Goal: Contribute content: Contribute content

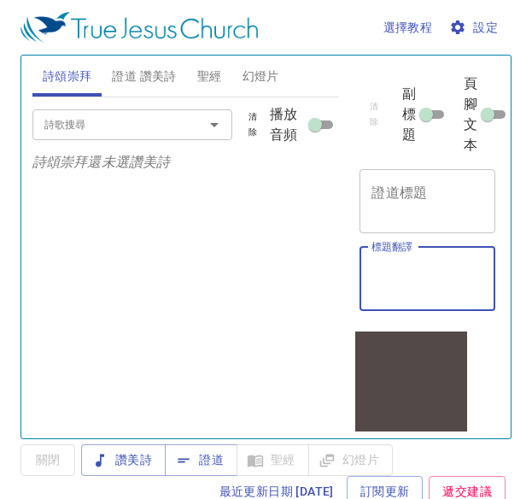
click at [373, 277] on textarea "標題翻譯" at bounding box center [427, 278] width 112 height 32
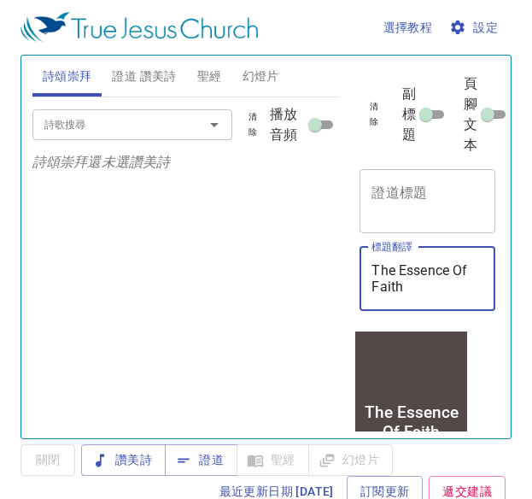
type textarea "The Essence Of Faith"
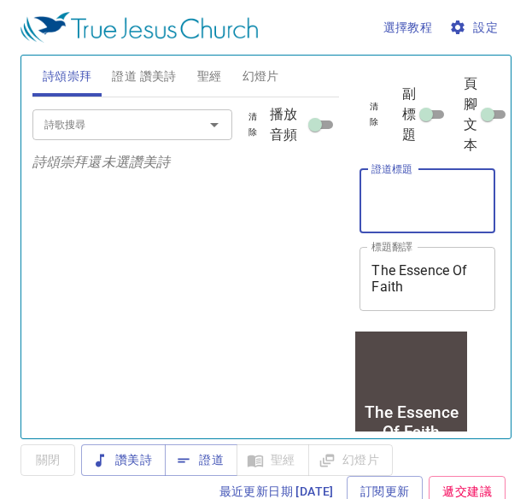
click at [379, 207] on textarea "證道標題" at bounding box center [427, 200] width 112 height 32
type textarea "信仰的本质"
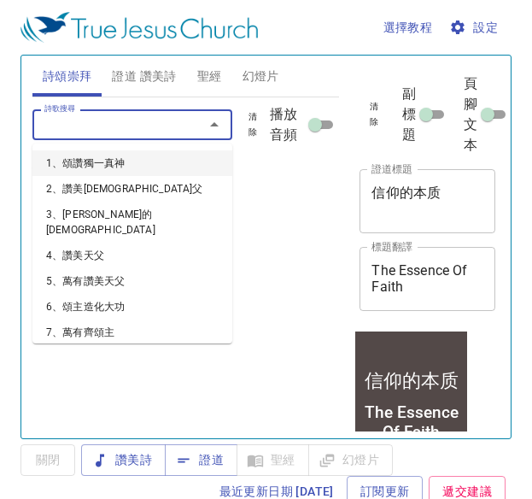
click at [131, 122] on input "詩歌搜尋" at bounding box center [107, 124] width 139 height 20
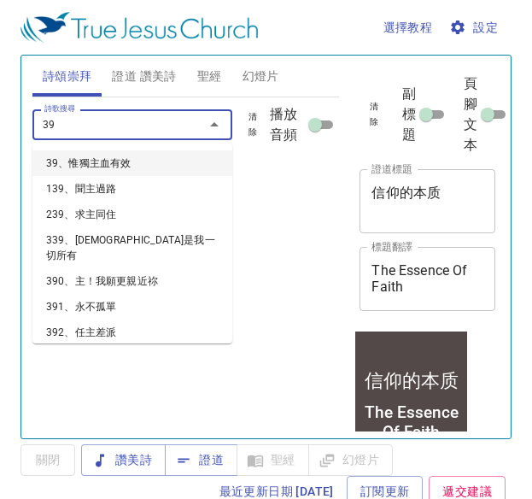
type input "392"
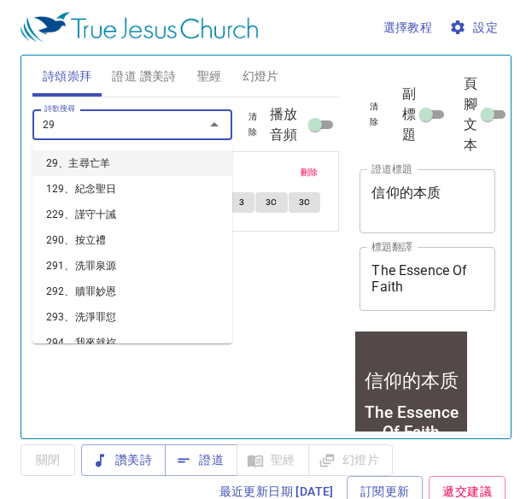
type input "292"
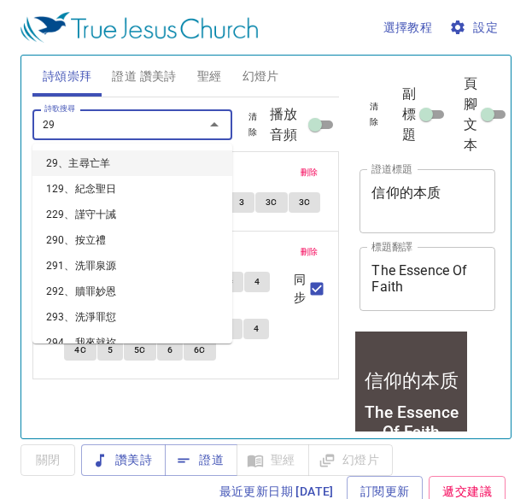
type input "295"
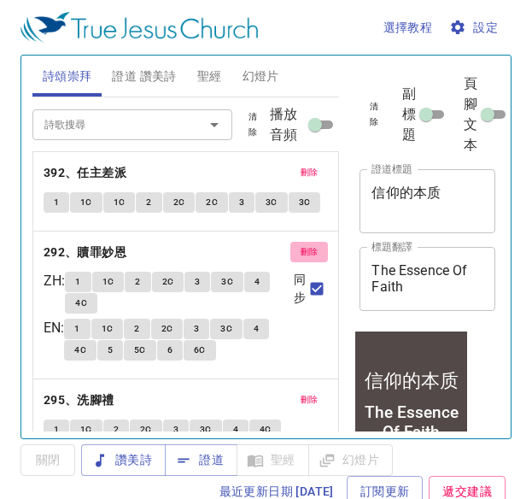
click at [301, 260] on span "刪除" at bounding box center [310, 251] width 18 height 15
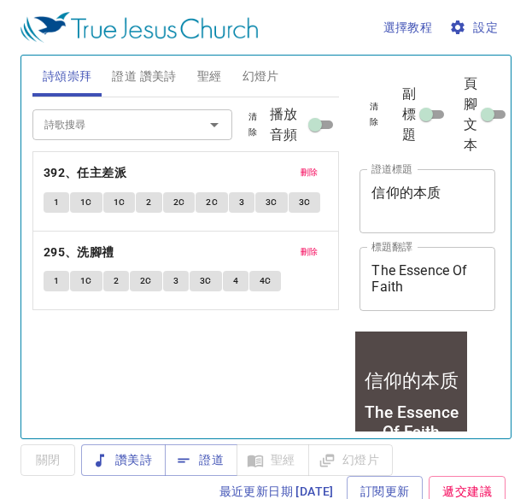
click at [301, 270] on div "刪除 295、洗腳禮 1 1C 2 2C 3 3C 4 4C" at bounding box center [186, 270] width 306 height 79
click at [311, 253] on span "刪除" at bounding box center [310, 251] width 18 height 15
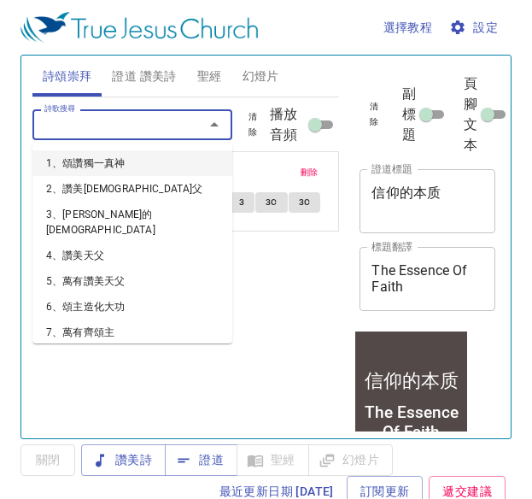
click at [132, 127] on input "詩歌搜尋" at bounding box center [107, 124] width 139 height 20
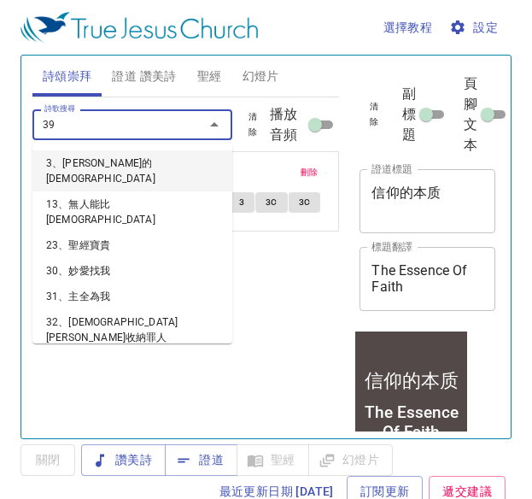
type input "393"
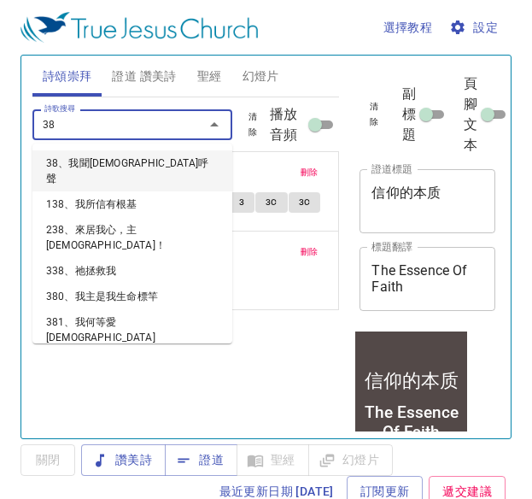
type input "385"
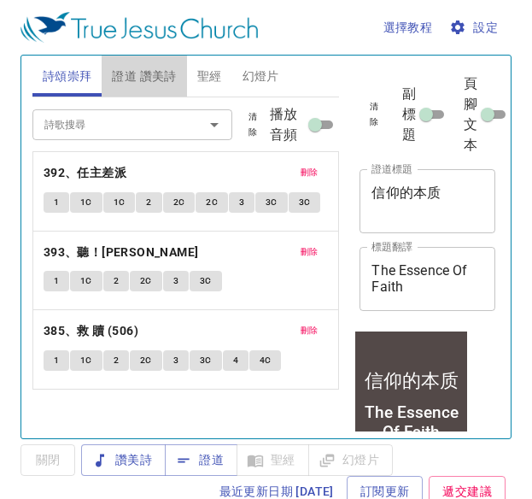
click at [146, 63] on button "證道 讚美詩" at bounding box center [144, 76] width 85 height 41
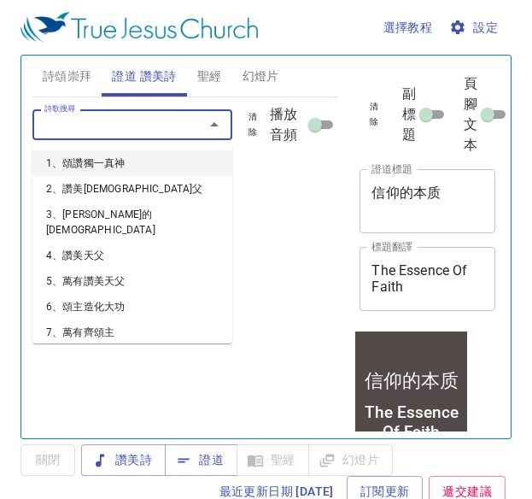
click at [137, 132] on input "詩歌搜尋" at bounding box center [107, 124] width 139 height 20
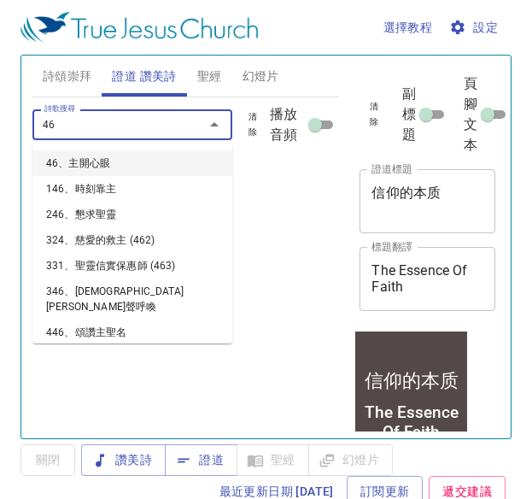
type input "469"
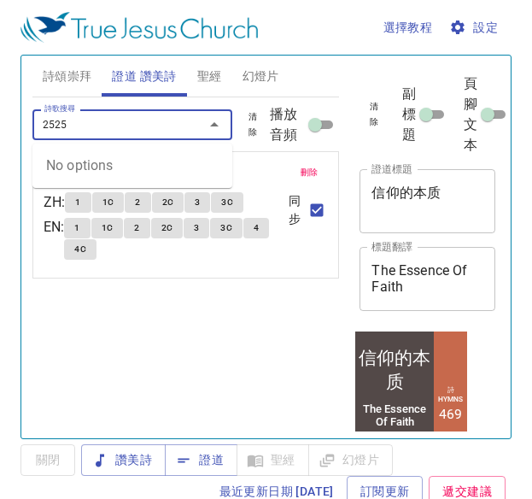
type input "252"
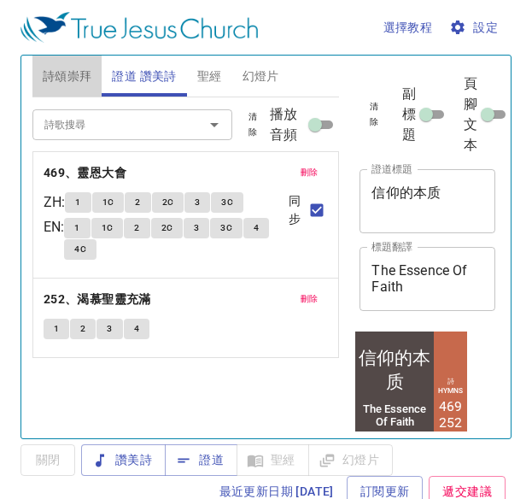
click at [67, 67] on span "詩頌崇拜" at bounding box center [68, 76] width 50 height 21
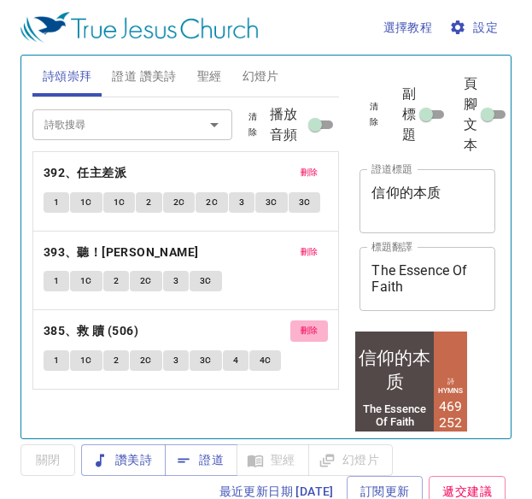
click at [310, 327] on span "刪除" at bounding box center [310, 330] width 18 height 15
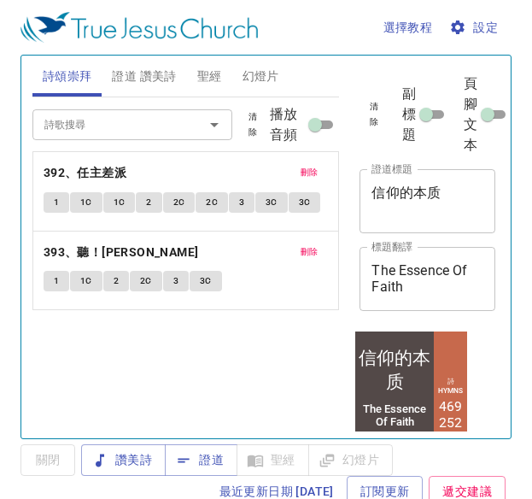
click at [108, 135] on div "詩歌搜尋" at bounding box center [132, 124] width 200 height 30
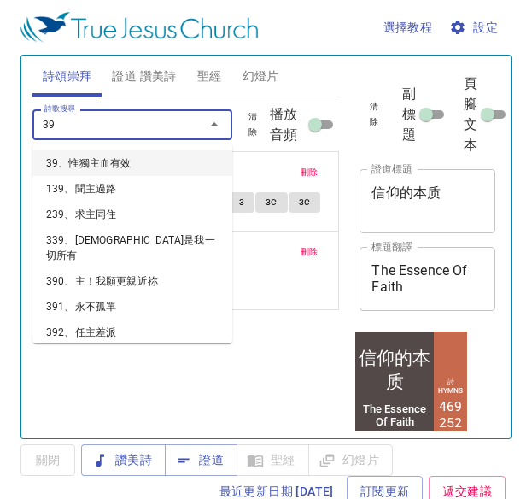
type input "395"
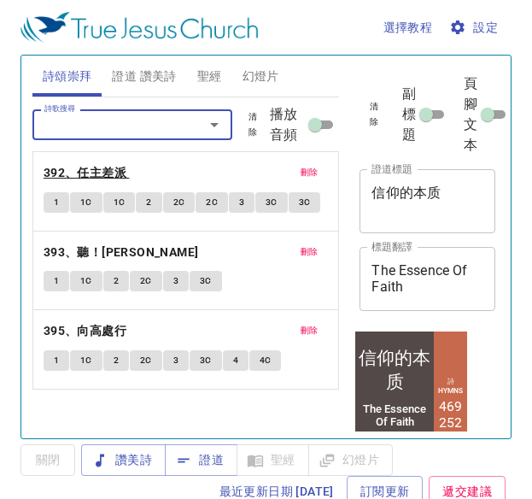
click at [109, 174] on b "392、任主差派" at bounding box center [85, 172] width 83 height 21
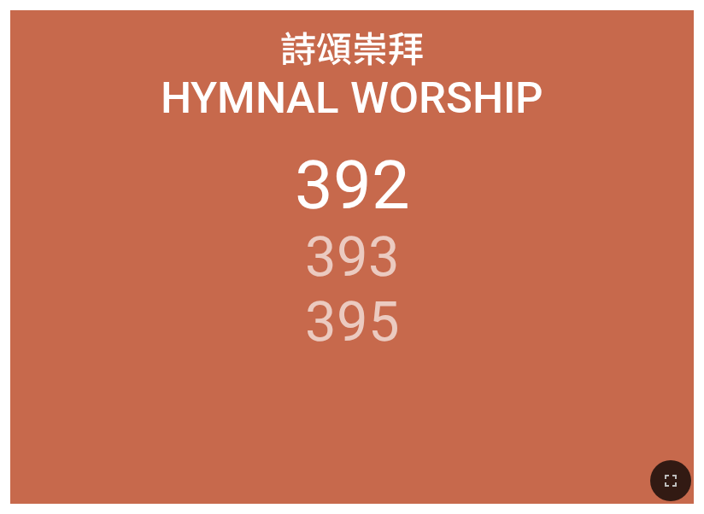
click at [494, 223] on ol "392 393 395" at bounding box center [351, 314] width 663 height 338
drag, startPoint x: 497, startPoint y: 225, endPoint x: 19, endPoint y: 138, distance: 485.9
click at [497, 225] on ol "392 393 395" at bounding box center [351, 314] width 663 height 338
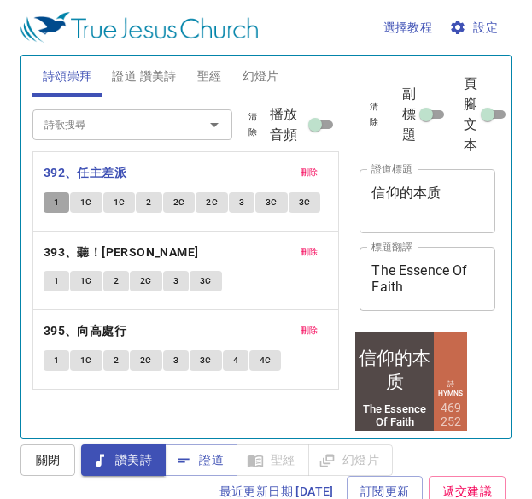
click at [56, 198] on span "1" at bounding box center [56, 202] width 5 height 15
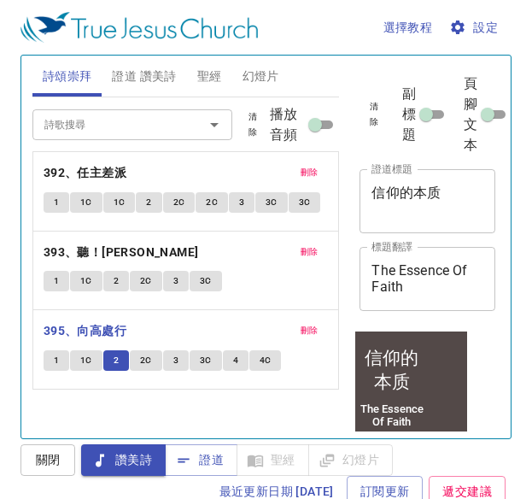
click at [149, 359] on span "2C" at bounding box center [146, 360] width 12 height 15
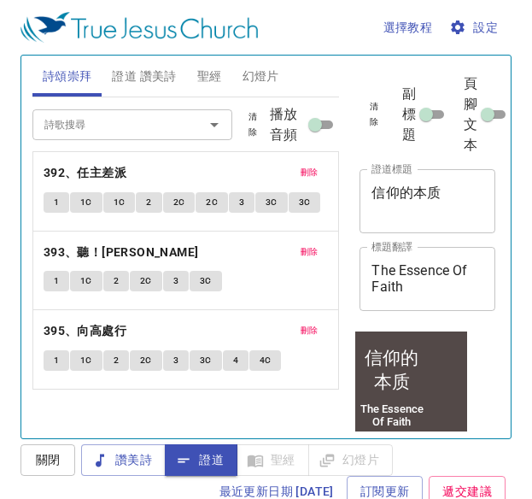
click at [128, 72] on span "證道 讚美詩" at bounding box center [144, 76] width 64 height 21
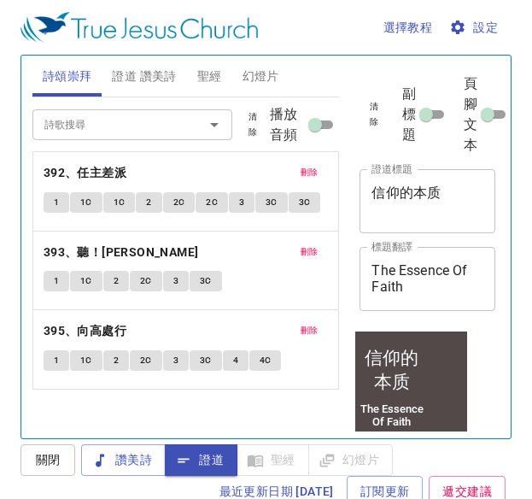
click at [128, 72] on span "證道 讚美詩" at bounding box center [144, 76] width 64 height 21
click at [140, 84] on span "證道 讚美詩" at bounding box center [144, 76] width 64 height 21
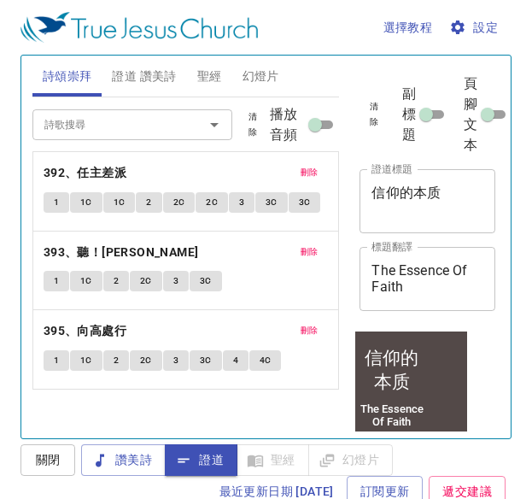
click at [140, 84] on span "證道 讚美詩" at bounding box center [144, 76] width 64 height 21
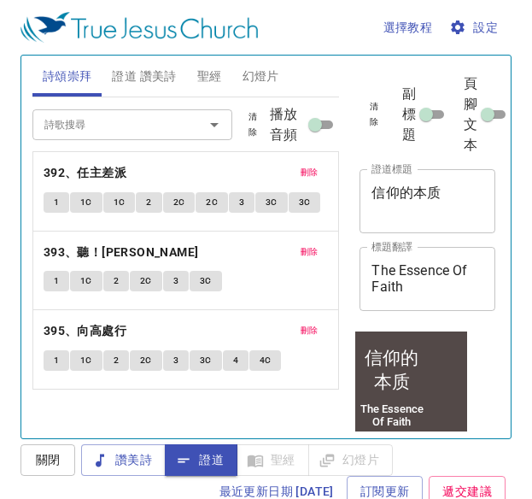
click at [140, 84] on span "證道 讚美詩" at bounding box center [144, 76] width 64 height 21
click at [168, 68] on span "證道 讚美詩" at bounding box center [144, 76] width 64 height 21
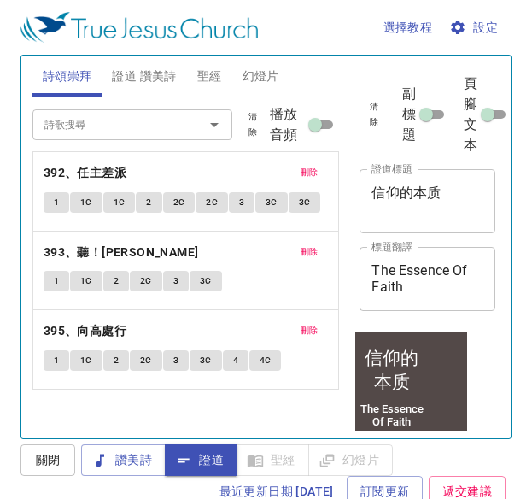
click at [168, 68] on span "證道 讚美詩" at bounding box center [144, 76] width 64 height 21
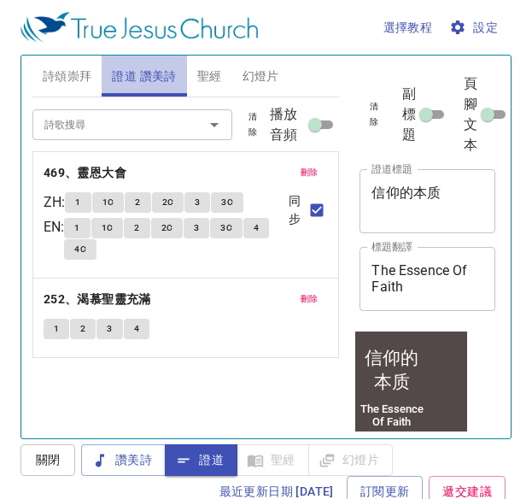
click at [168, 68] on span "證道 讚美詩" at bounding box center [144, 76] width 64 height 21
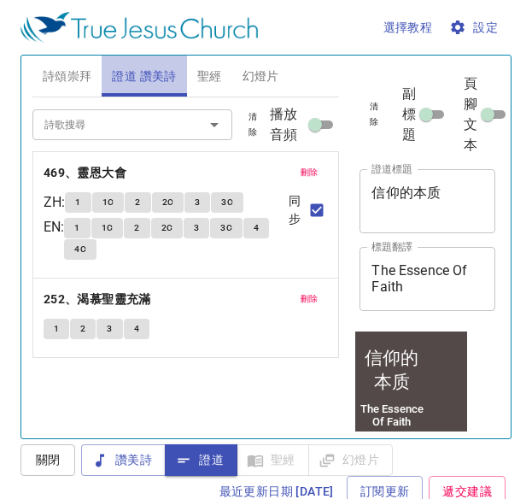
click at [168, 68] on span "證道 讚美詩" at bounding box center [144, 76] width 64 height 21
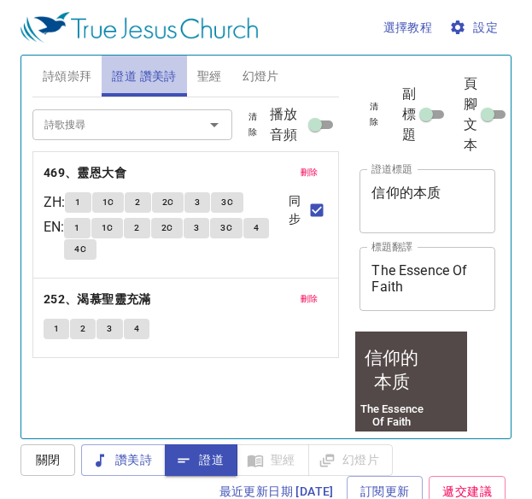
click at [168, 68] on span "證道 讚美詩" at bounding box center [144, 76] width 64 height 21
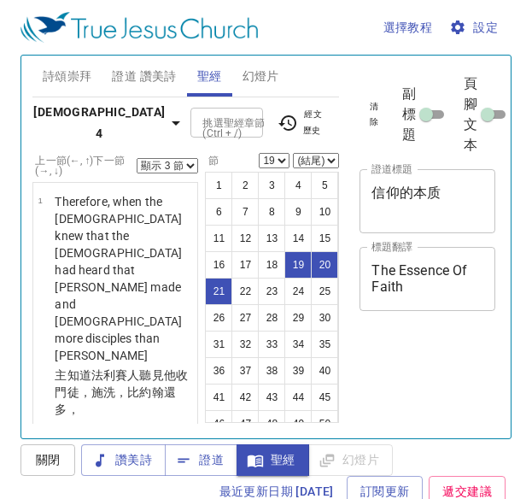
select select "3"
select select "19"
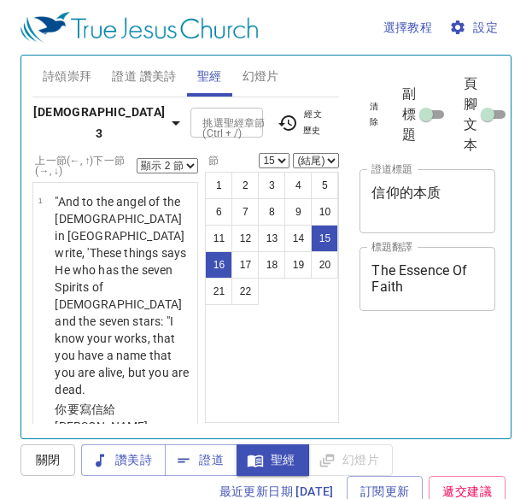
select select "2"
select select "15"
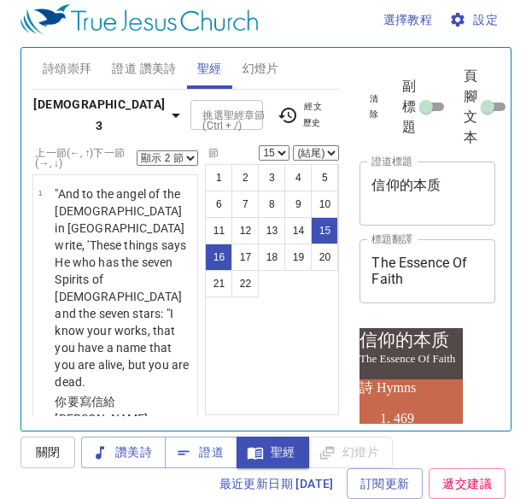
click at [69, 102] on b "啟示錄 3" at bounding box center [98, 115] width 131 height 42
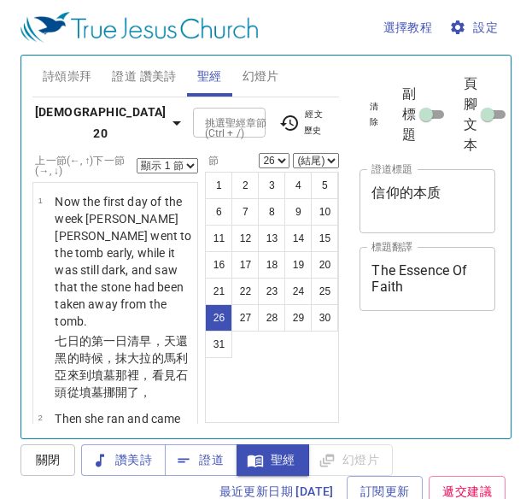
select select "26"
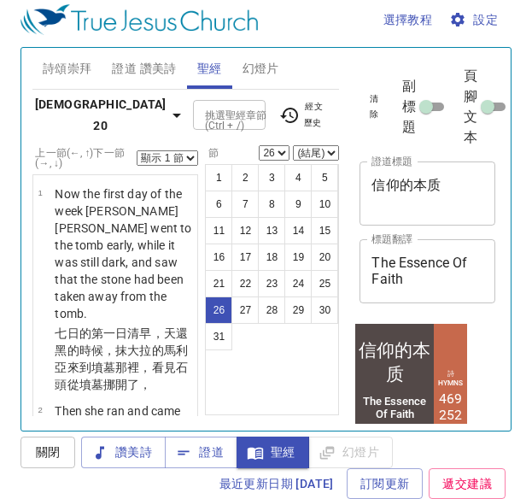
click at [176, 150] on select "顯示 1 節 顯示 2 節 顯示 3 節 顯示 4 節 顯示 5 節" at bounding box center [167, 157] width 61 height 15
click at [175, 150] on select "顯示 1 節 顯示 2 節 顯示 3 節 顯示 4 節 顯示 5 節" at bounding box center [167, 157] width 61 height 15
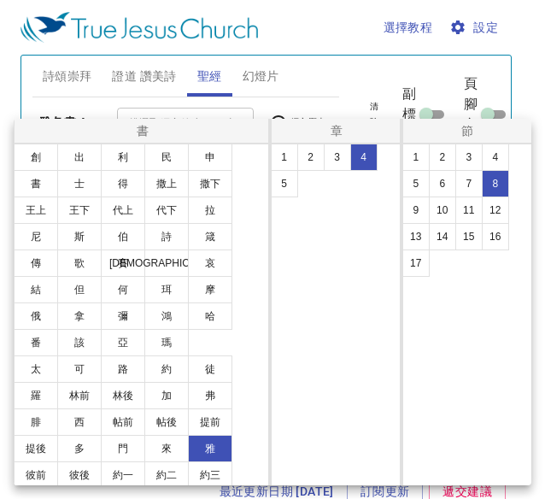
select select "8"
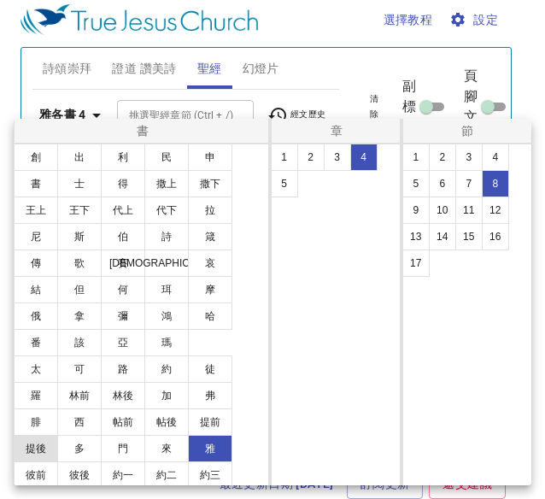
click at [32, 435] on button "提後" at bounding box center [36, 448] width 44 height 27
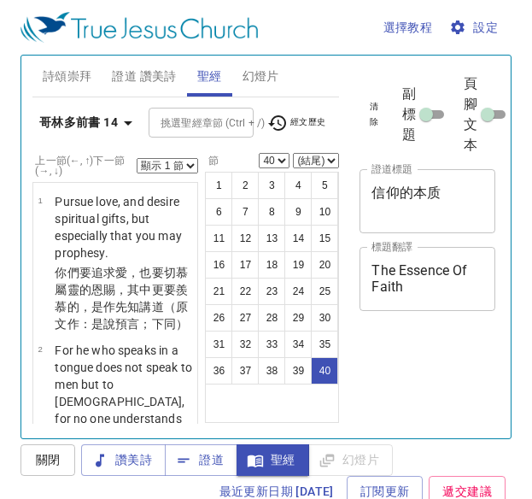
select select "40"
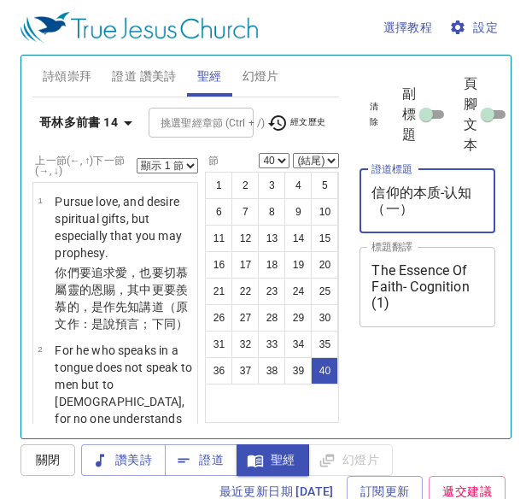
select select "40"
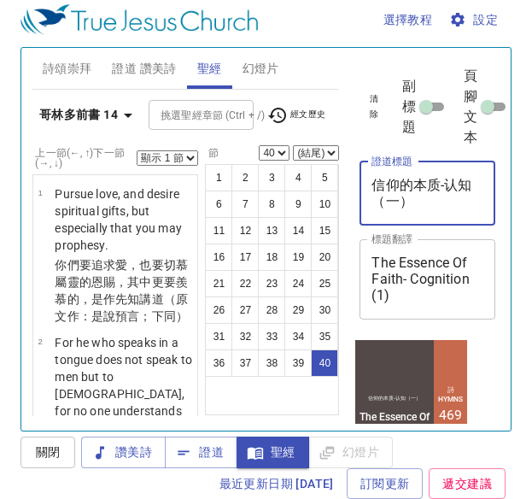
type textarea "信仰的本质-认知（一）"
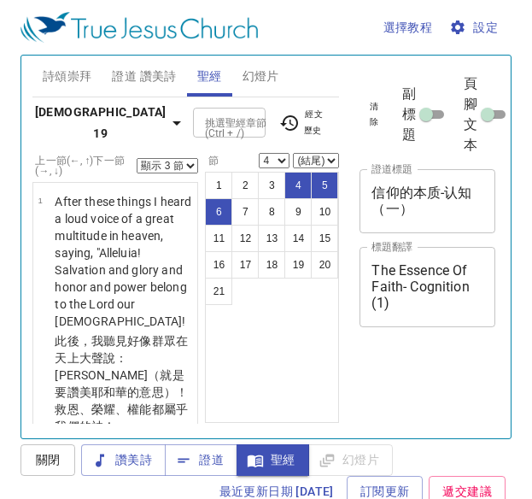
select select "3"
select select "4"
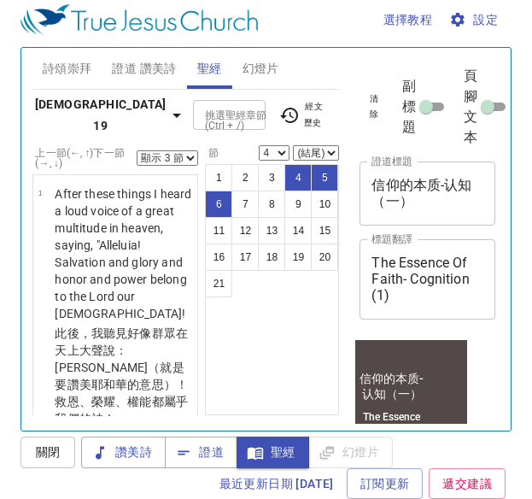
scroll to position [633, 0]
